Goal: Information Seeking & Learning: Learn about a topic

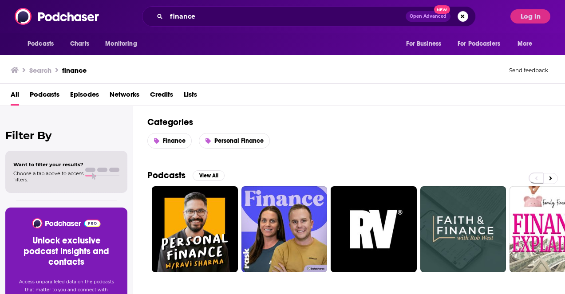
scroll to position [65, 0]
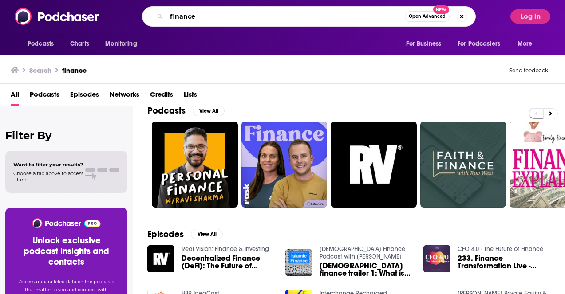
drag, startPoint x: 202, startPoint y: 16, endPoint x: 150, endPoint y: 13, distance: 52.0
click at [150, 13] on div "finance Open Advanced New" at bounding box center [308, 16] width 333 height 20
type input "masters in business"
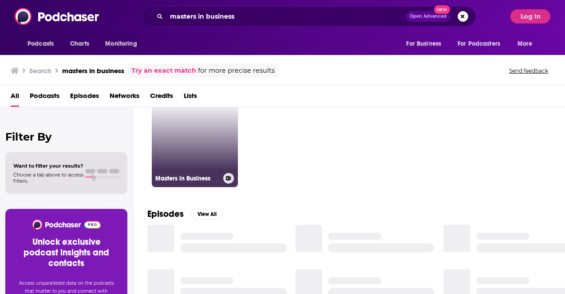
scroll to position [43, 0]
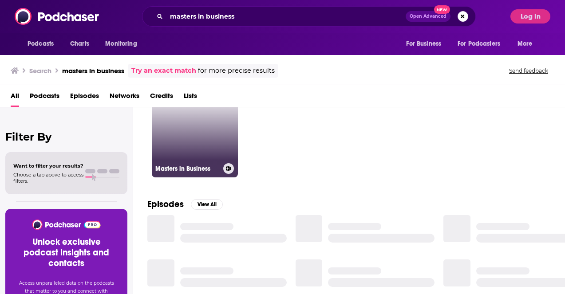
click at [192, 147] on link "Masters in Business" at bounding box center [195, 134] width 86 height 86
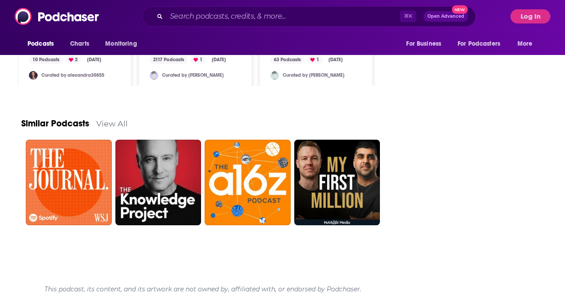
scroll to position [1171, 0]
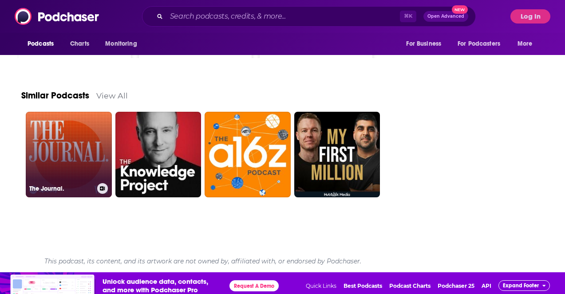
click at [84, 152] on link "The Journal." at bounding box center [69, 155] width 86 height 86
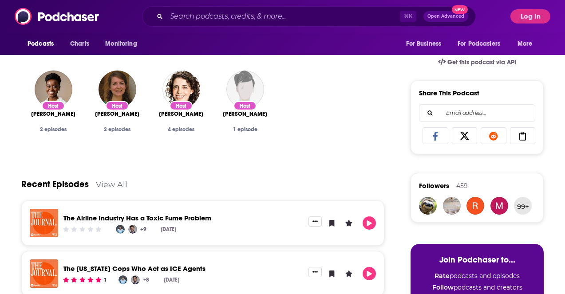
scroll to position [204, 0]
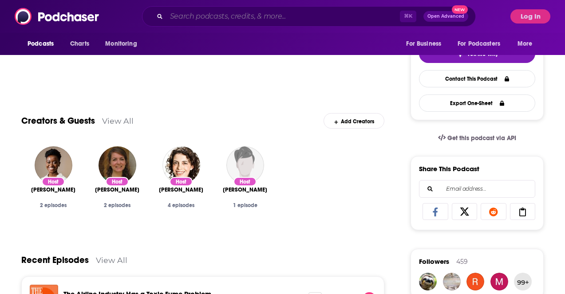
click at [200, 13] on input "Search podcasts, credits, & more..." at bounding box center [282, 16] width 233 height 14
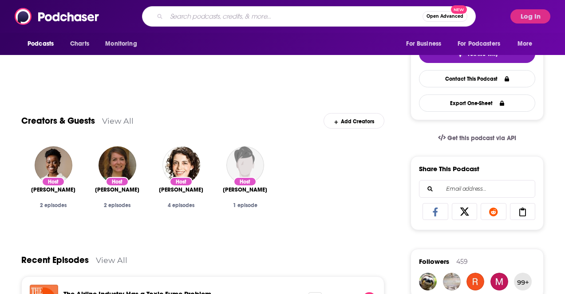
type input "[URL][DOMAIN_NAME]"
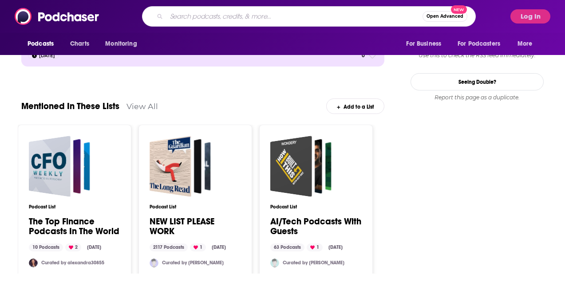
scroll to position [1138, 0]
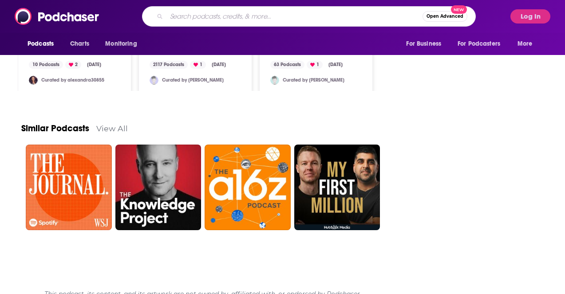
click at [110, 124] on link "View All" at bounding box center [111, 128] width 31 height 9
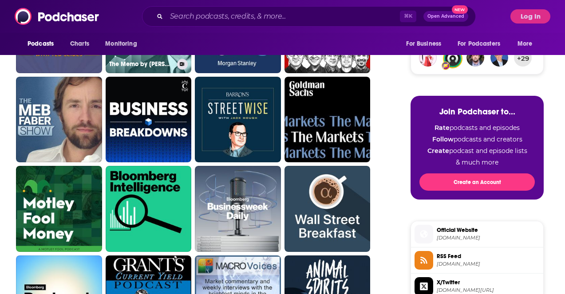
scroll to position [358, 0]
